Goal: Check status: Check status

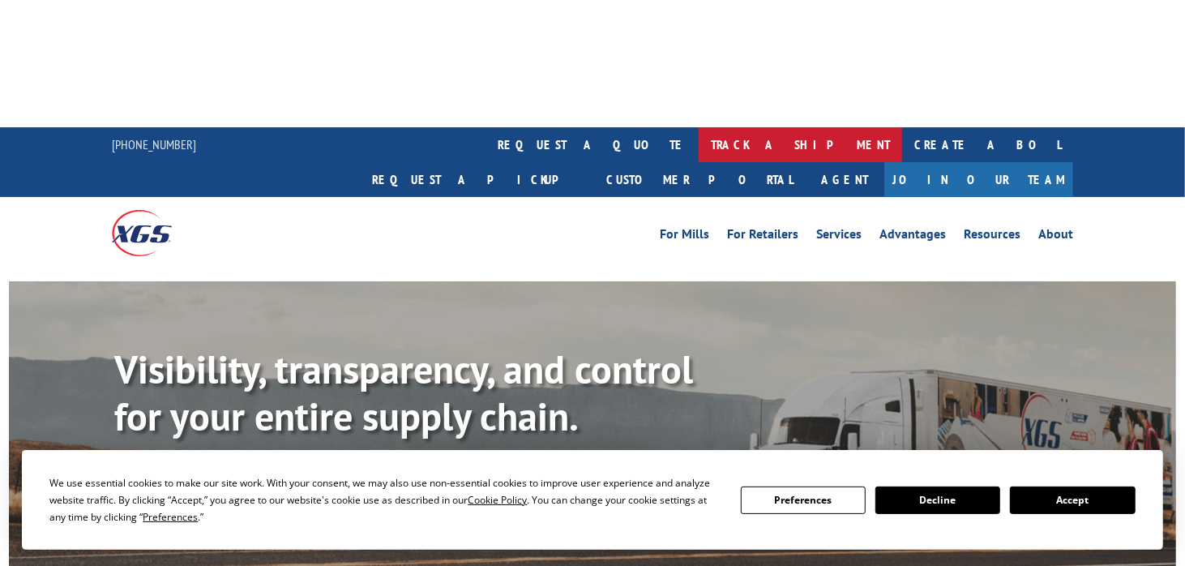
click at [699, 127] on link "track a shipment" at bounding box center [800, 144] width 203 height 35
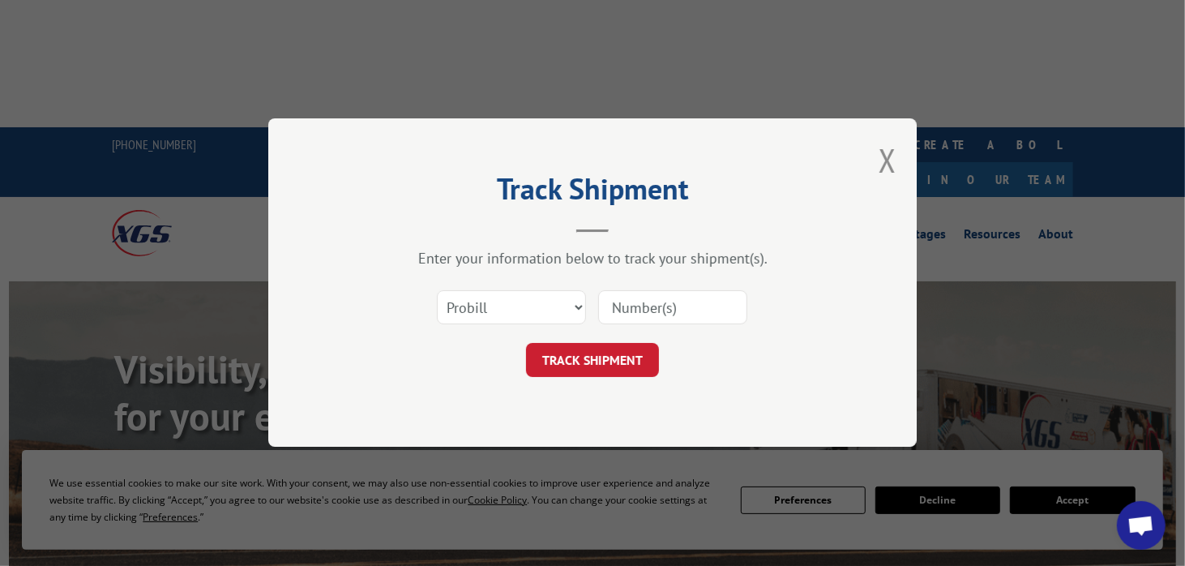
click at [659, 310] on input at bounding box center [672, 308] width 149 height 34
paste input "17695314"
type input "17695314"
click at [628, 350] on button "TRACK SHIPMENT" at bounding box center [592, 361] width 133 height 34
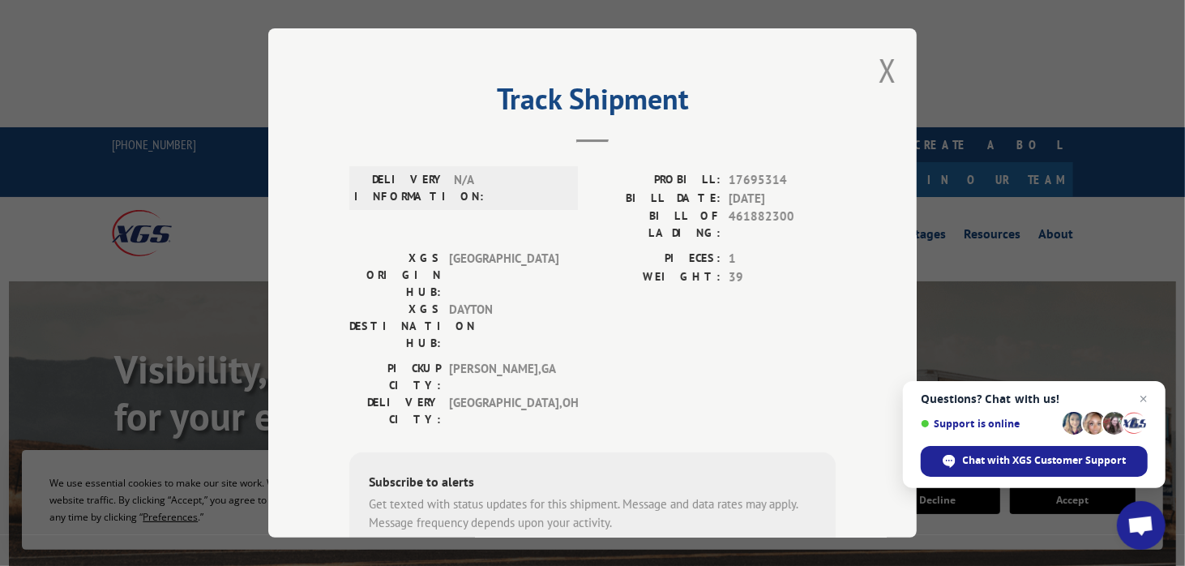
click at [748, 181] on span "17695314" at bounding box center [782, 180] width 107 height 19
copy span "17695314"
